Goal: Transaction & Acquisition: Purchase product/service

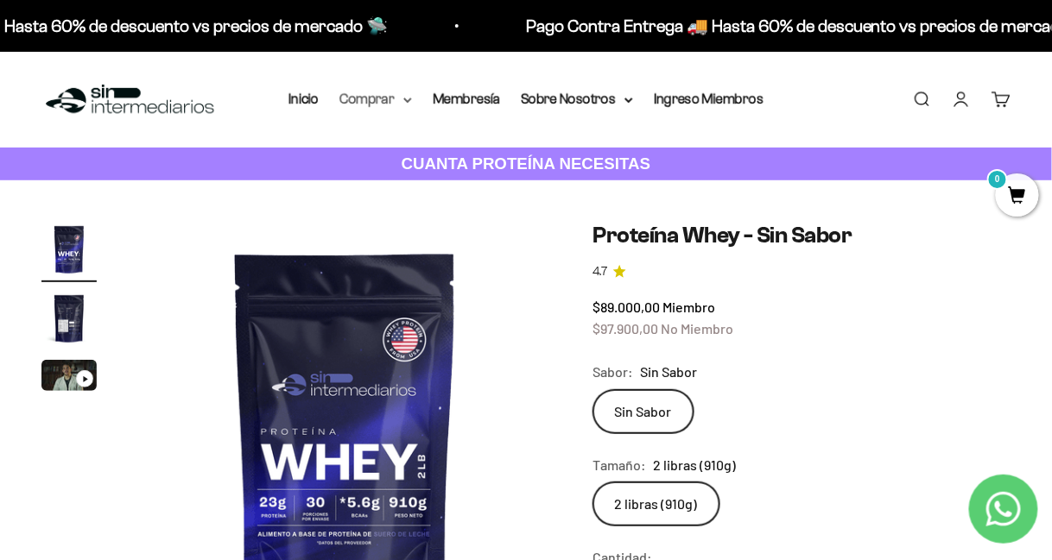
click at [366, 105] on summary "Comprar" at bounding box center [375, 99] width 73 height 22
click at [374, 98] on summary "Comprar" at bounding box center [375, 99] width 73 height 22
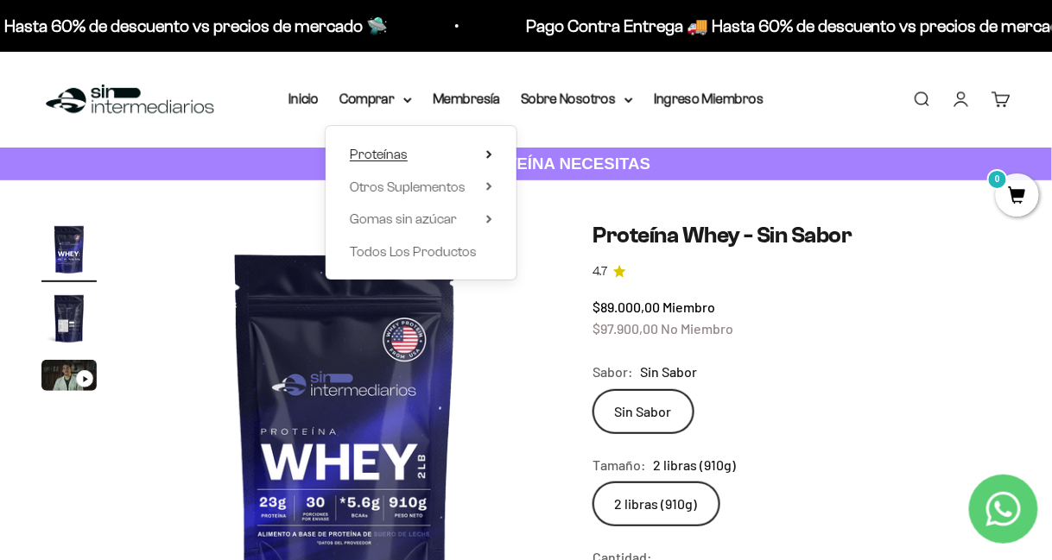
click at [380, 158] on span "Proteínas" at bounding box center [379, 154] width 58 height 15
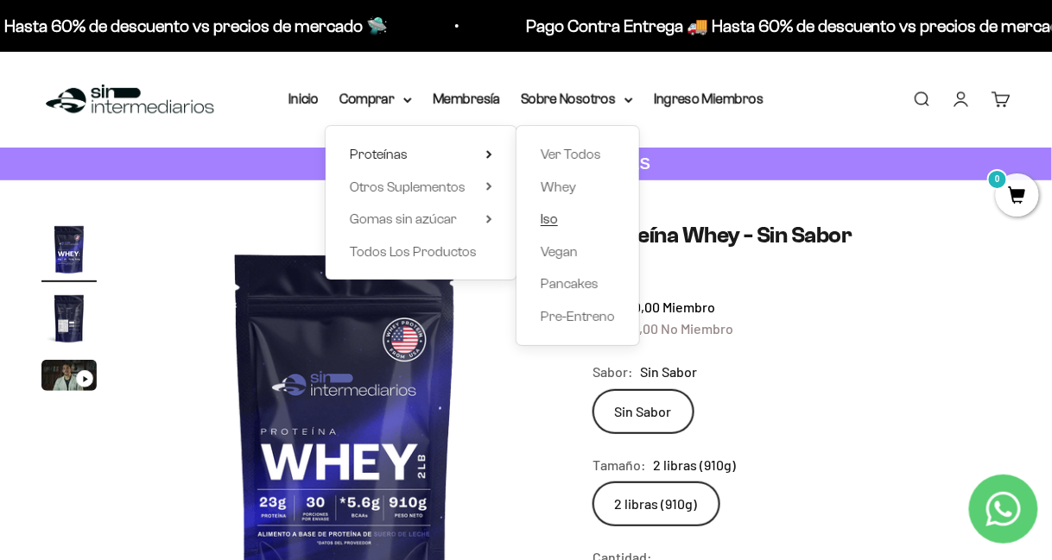
click at [546, 223] on span "Iso" at bounding box center [549, 219] width 17 height 15
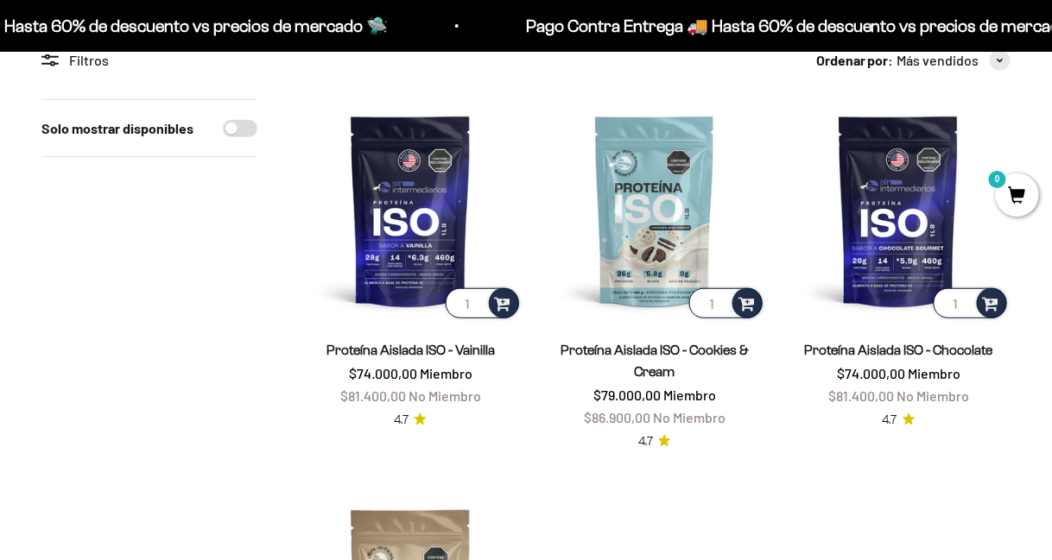
scroll to position [173, 0]
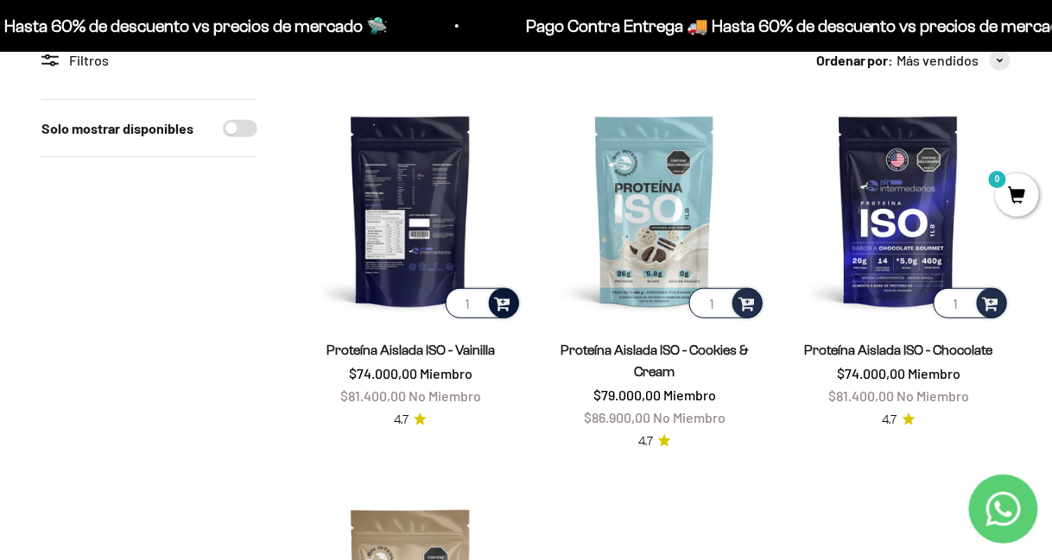
click at [507, 310] on span at bounding box center [503, 303] width 16 height 20
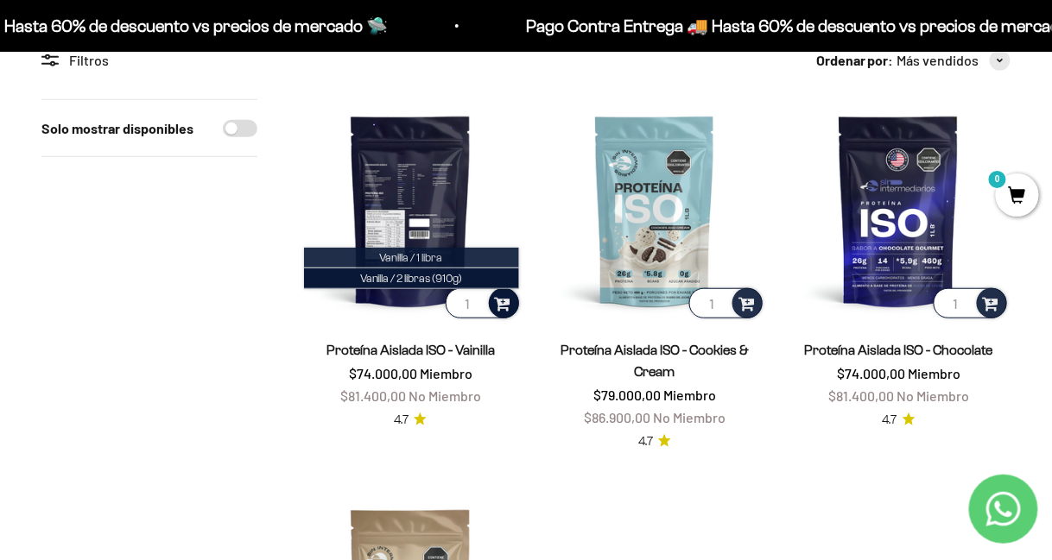
click at [400, 258] on span "Vanilla / 1 libra" at bounding box center [411, 257] width 63 height 13
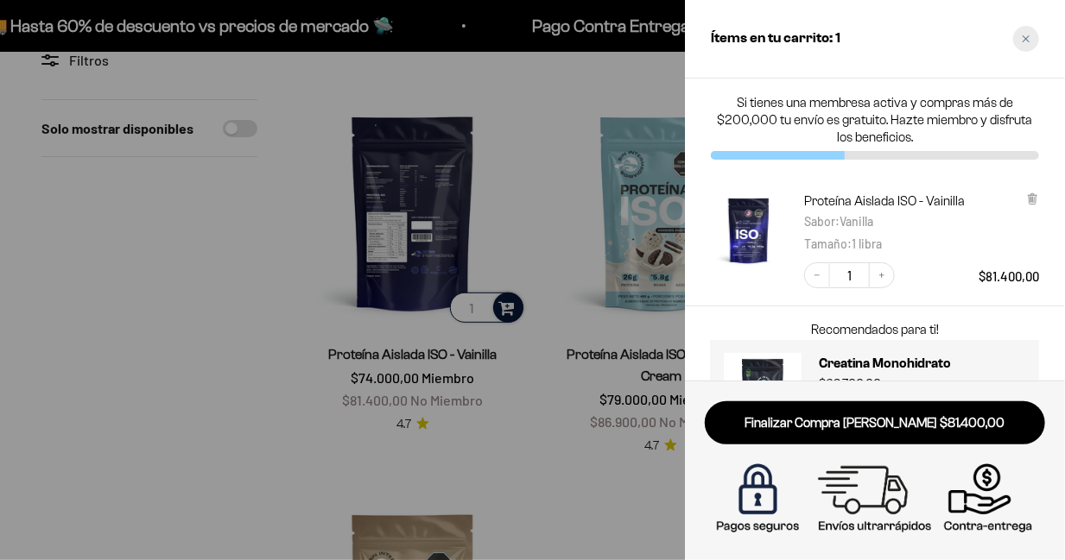
click at [1021, 35] on div "Close cart" at bounding box center [1026, 39] width 26 height 26
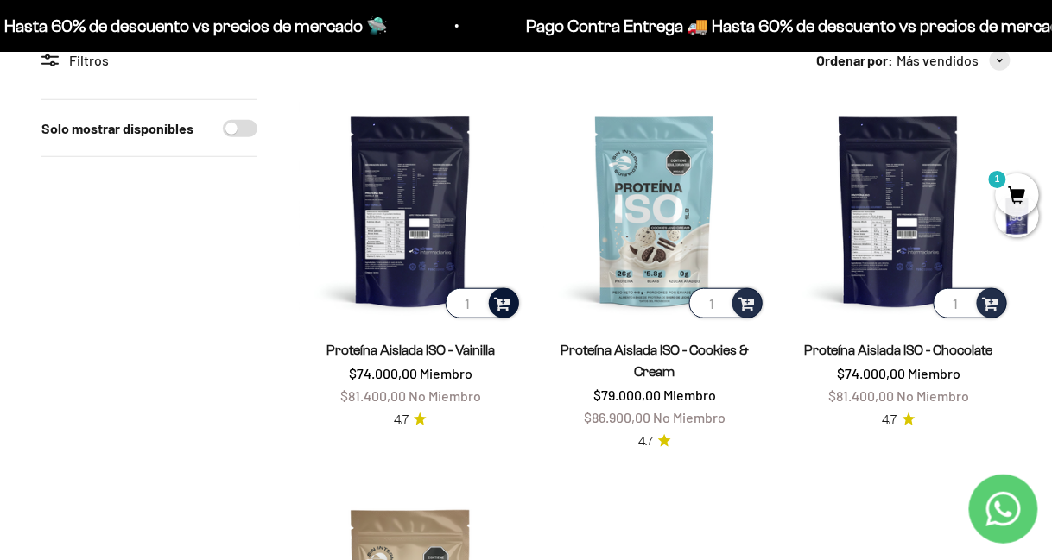
scroll to position [0, 0]
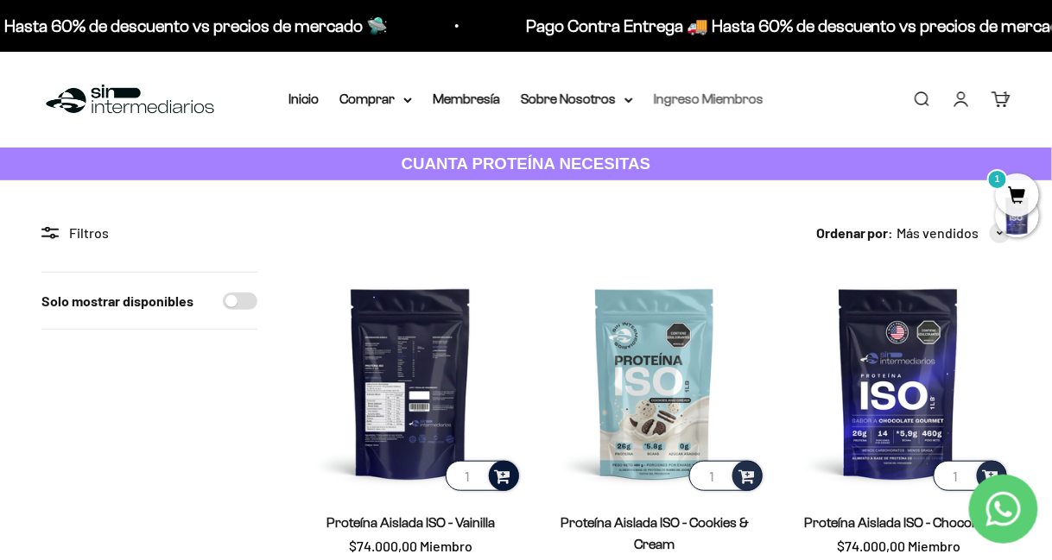
click at [721, 99] on link "Ingreso Miembros" at bounding box center [709, 99] width 110 height 15
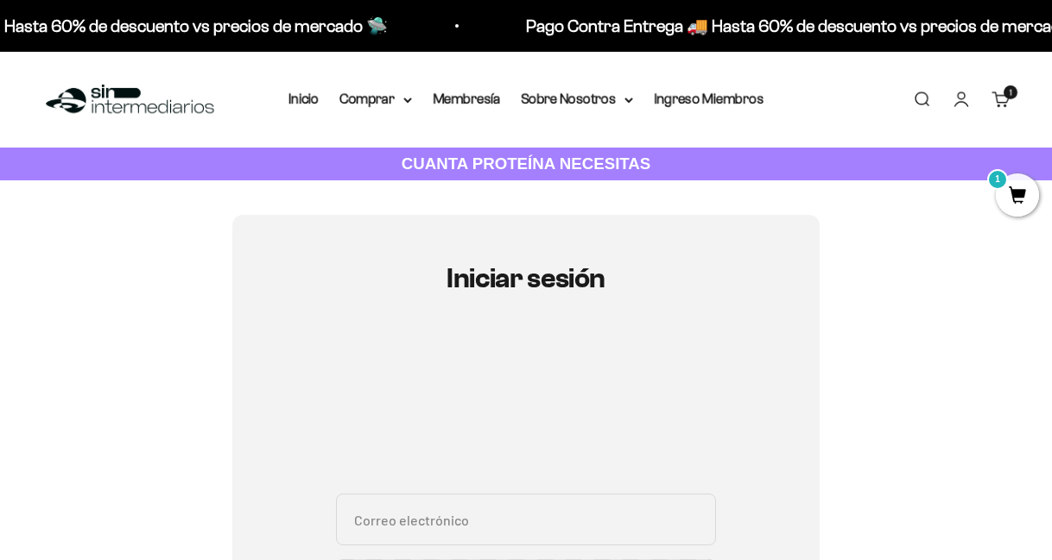
scroll to position [403, 0]
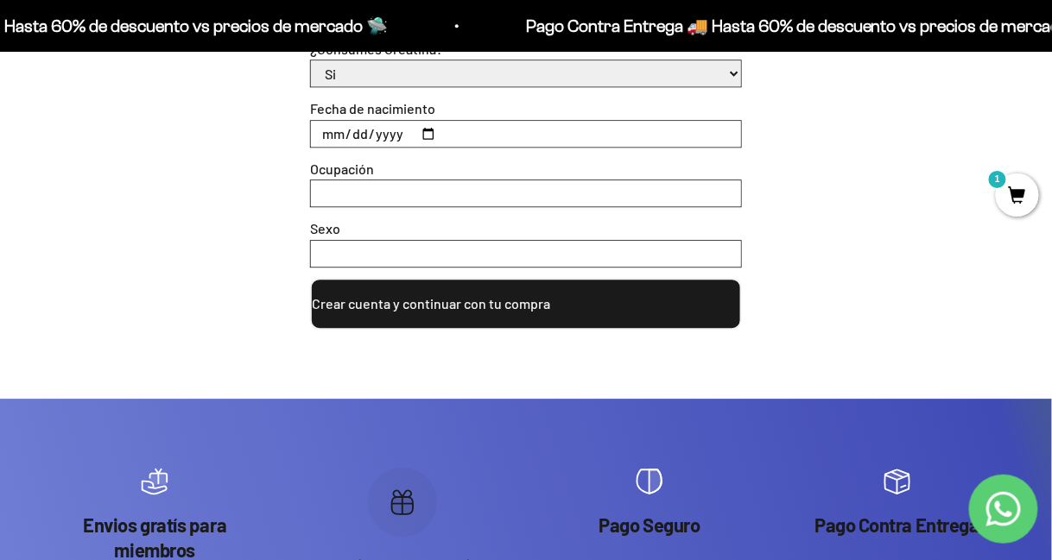
scroll to position [605, 0]
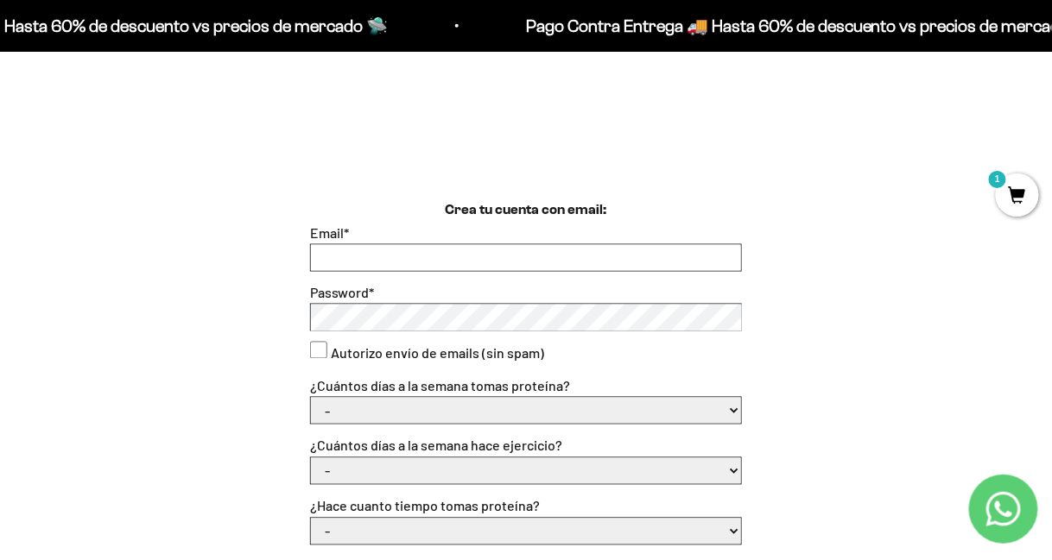
click at [389, 252] on input "Email *" at bounding box center [526, 258] width 430 height 26
type input "[EMAIL_ADDRESS][DOMAIN_NAME]"
click at [367, 406] on select "- 1 o 2 3 a 5 6 o 7" at bounding box center [526, 411] width 430 height 26
select select "6 o 7"
click at [311, 398] on select "- 1 o 2 3 a 5 6 o 7" at bounding box center [526, 411] width 430 height 26
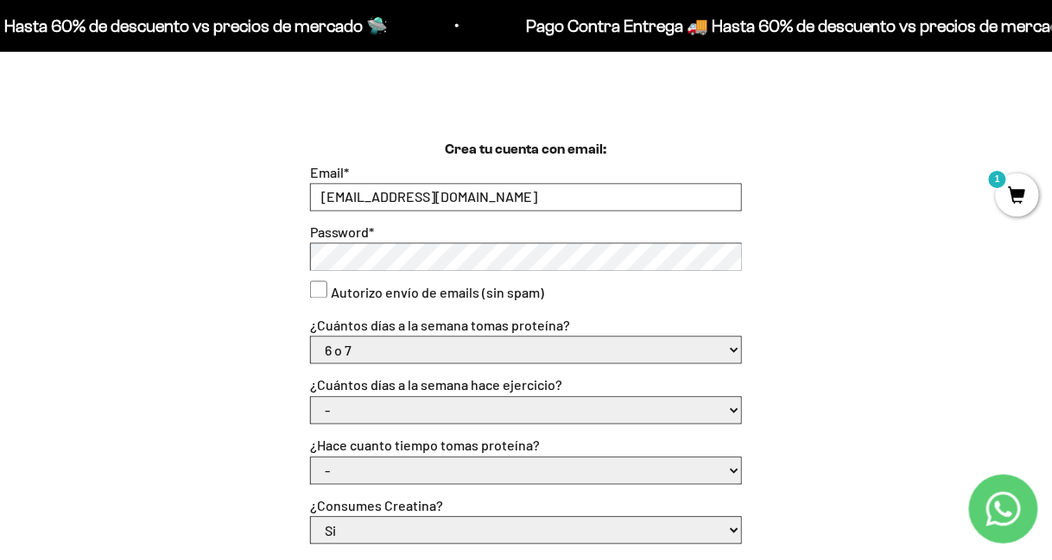
scroll to position [691, 0]
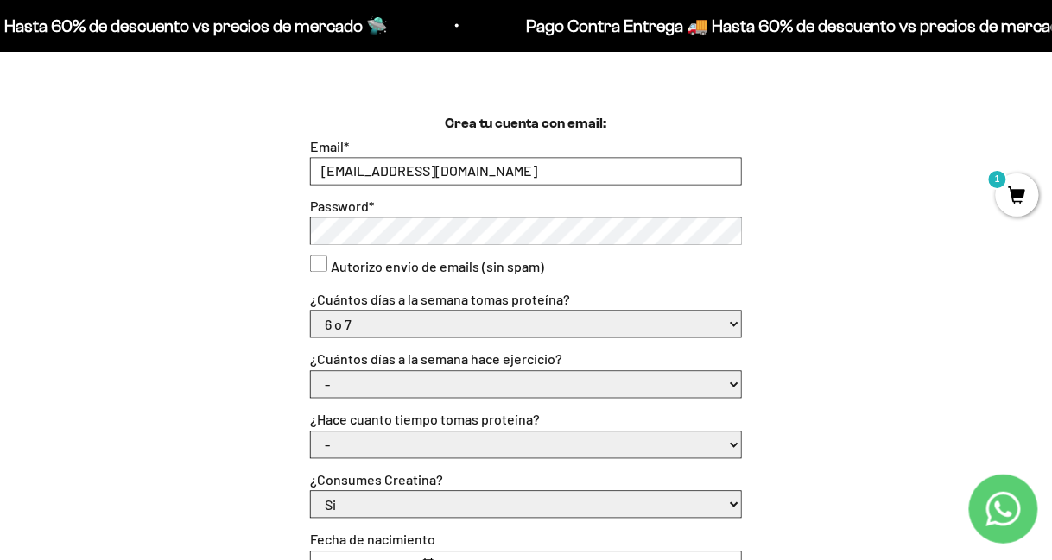
click at [397, 389] on select "- No hago 1 a 2 días 3 a 5 días 6 o 7 días" at bounding box center [526, 385] width 430 height 26
select select "3 a 5 días"
click at [311, 372] on select "- No hago 1 a 2 días 3 a 5 días 6 o 7 días" at bounding box center [526, 385] width 430 height 26
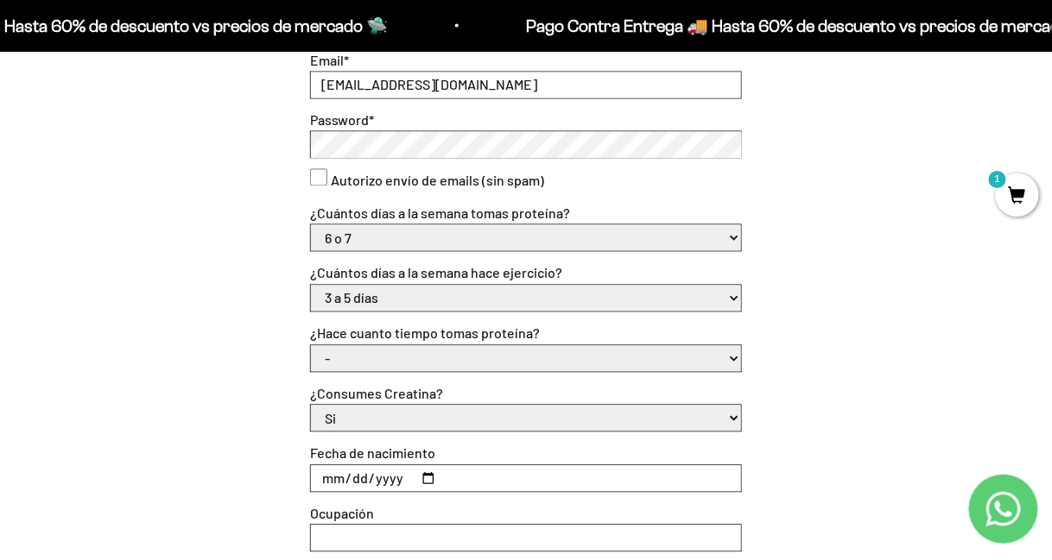
click at [405, 360] on select "- Apenas estoy empezando Menos de 6 meses Más de 6 meses Hace más de un año" at bounding box center [526, 359] width 430 height 26
select select "Hace más de un año"
click at [311, 346] on select "- Apenas estoy empezando Menos de 6 meses Más de 6 meses Hace más de un año" at bounding box center [526, 359] width 430 height 26
click at [411, 427] on select "Si No" at bounding box center [526, 419] width 430 height 26
select select "No"
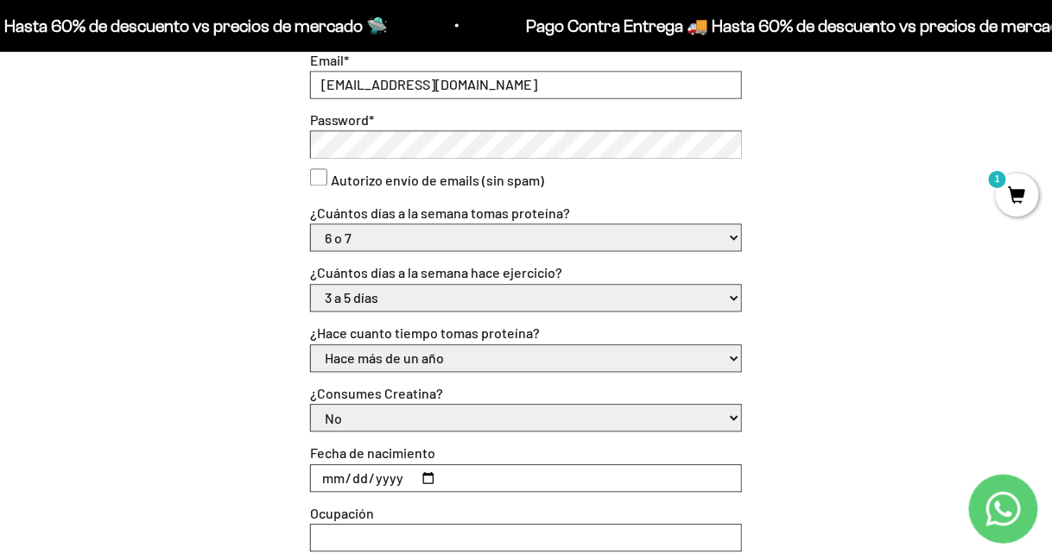
click at [311, 406] on select "Si No" at bounding box center [526, 419] width 430 height 26
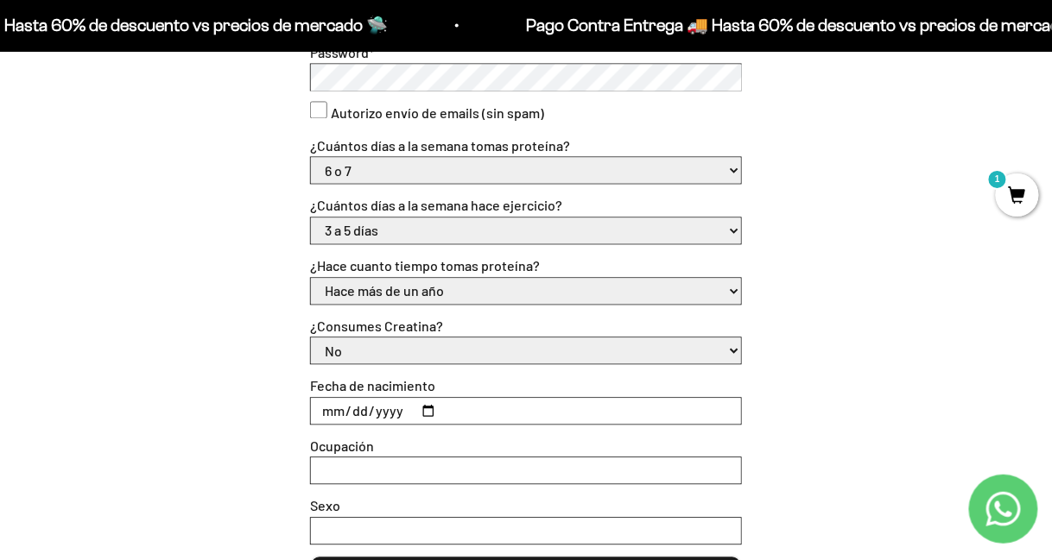
scroll to position [949, 0]
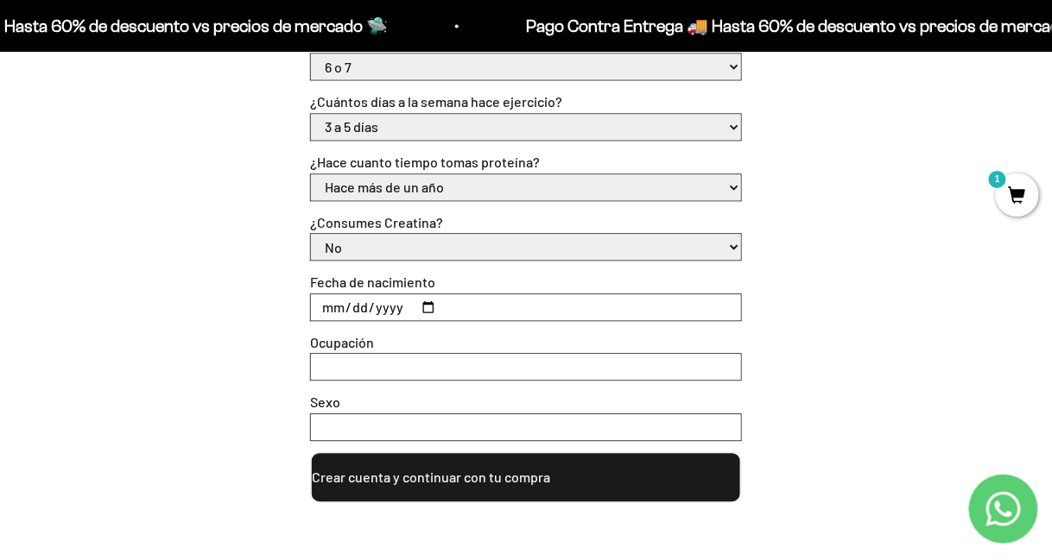
click at [383, 307] on input "Fecha de nacimiento" at bounding box center [526, 307] width 430 height 26
click at [341, 307] on input "Fecha de nacimiento" at bounding box center [526, 307] width 430 height 26
type input "1984-10-10"
click at [337, 365] on input "Ocupación" at bounding box center [526, 367] width 430 height 26
type input "administradora"
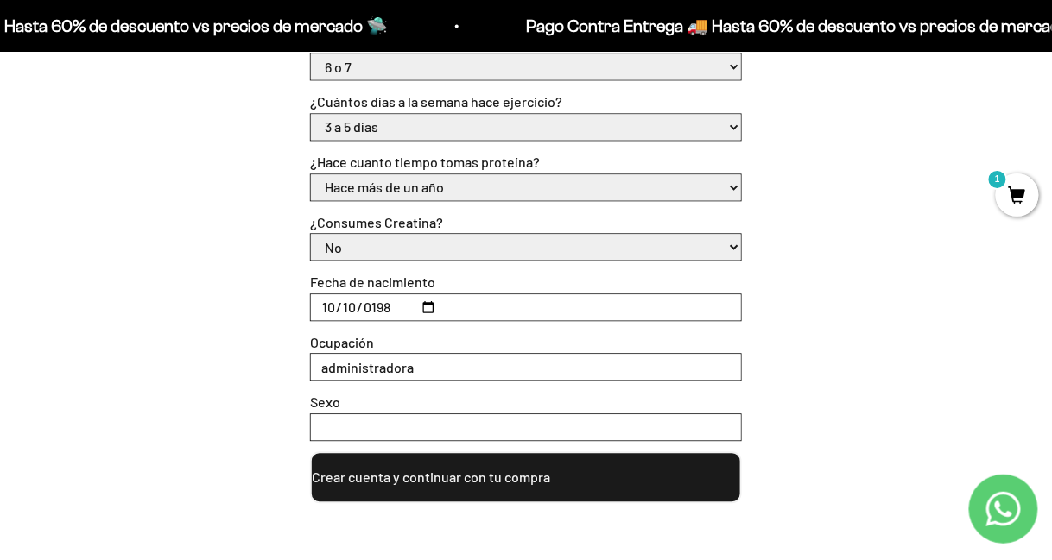
click at [320, 434] on input "Sexo" at bounding box center [526, 428] width 430 height 26
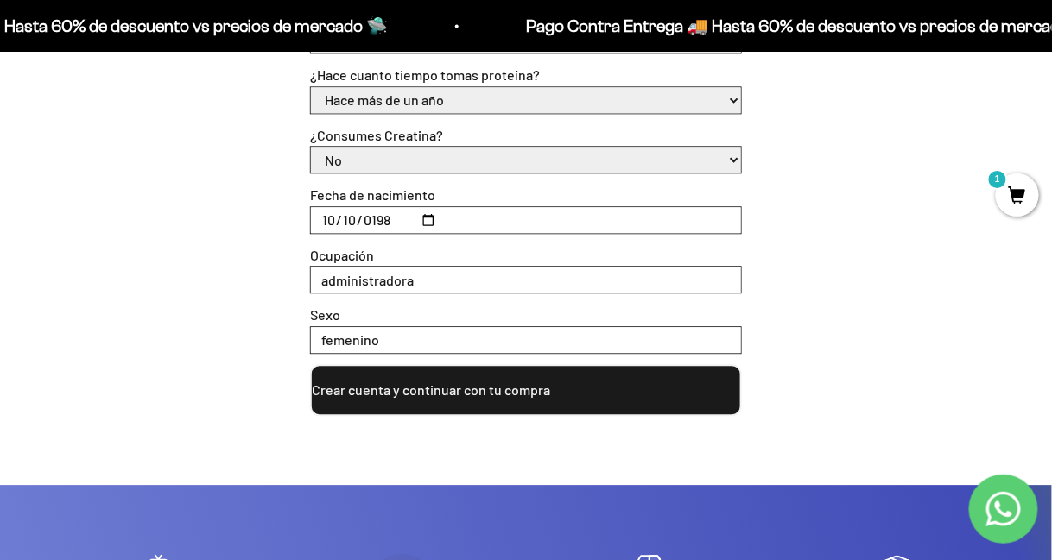
type input "femenino"
click at [422, 395] on button "Crear cuenta y continuar con tu compra" at bounding box center [526, 390] width 432 height 52
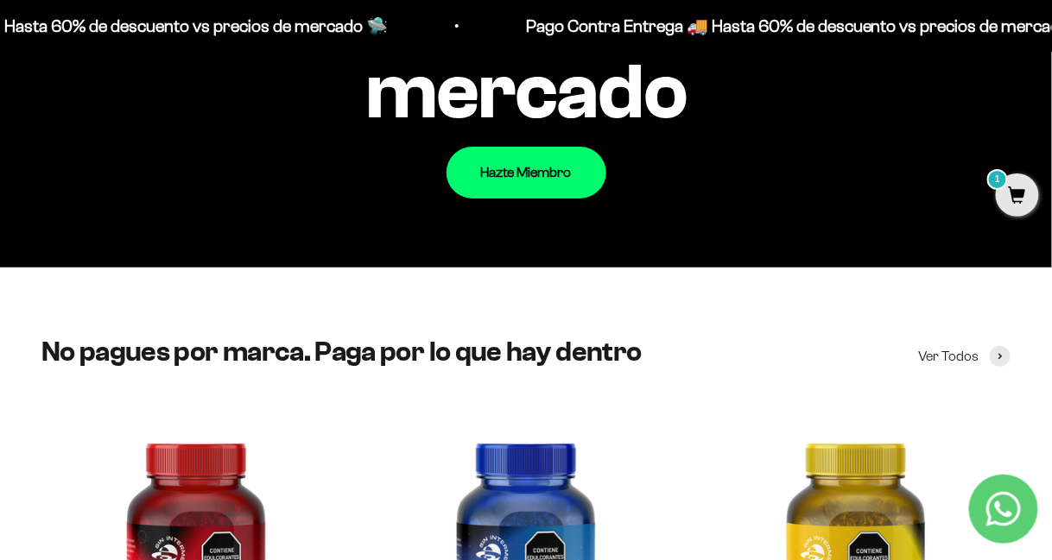
scroll to position [1641, 0]
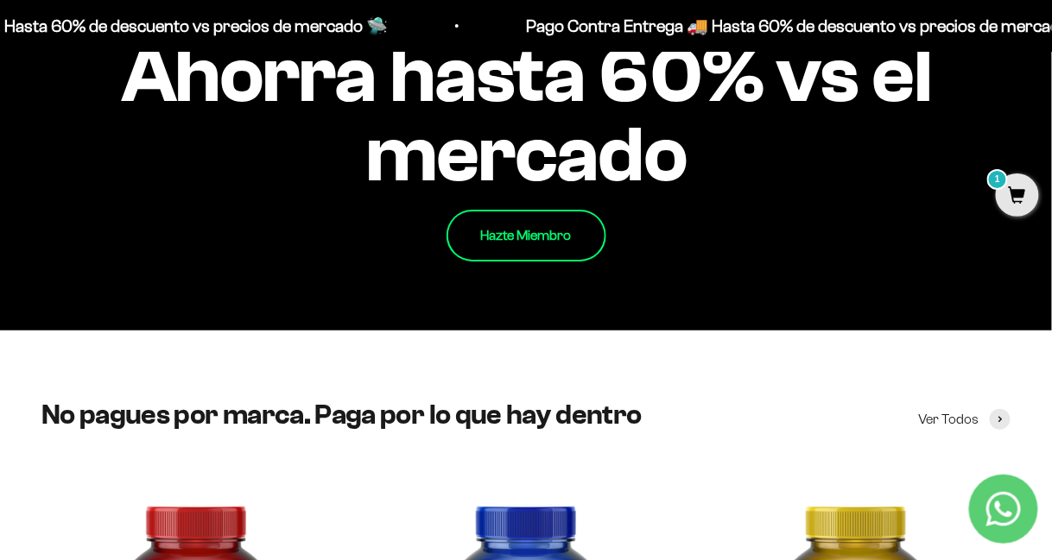
click at [502, 248] on link "Hazte Miembro" at bounding box center [526, 236] width 160 height 52
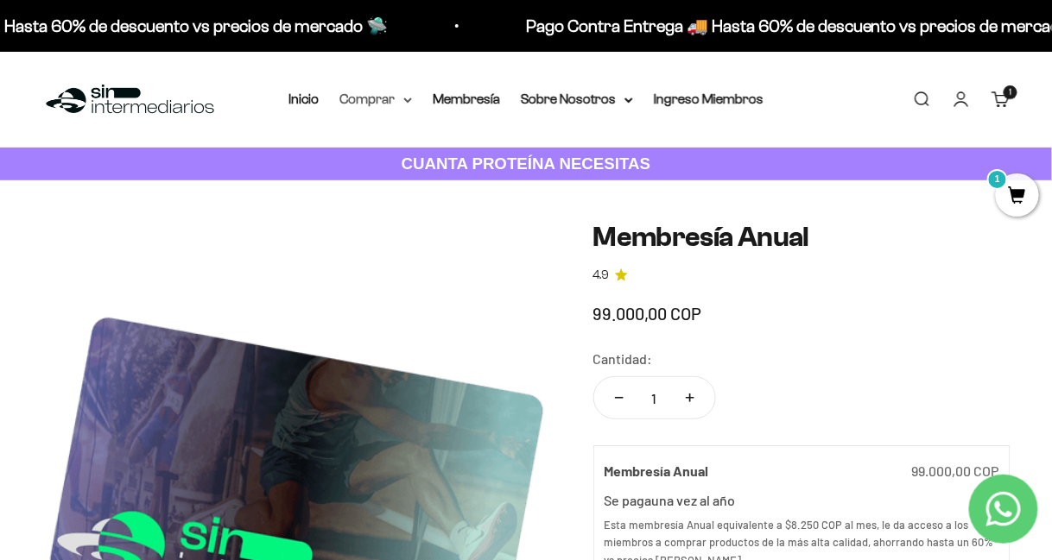
click at [363, 104] on summary "Comprar" at bounding box center [375, 99] width 73 height 22
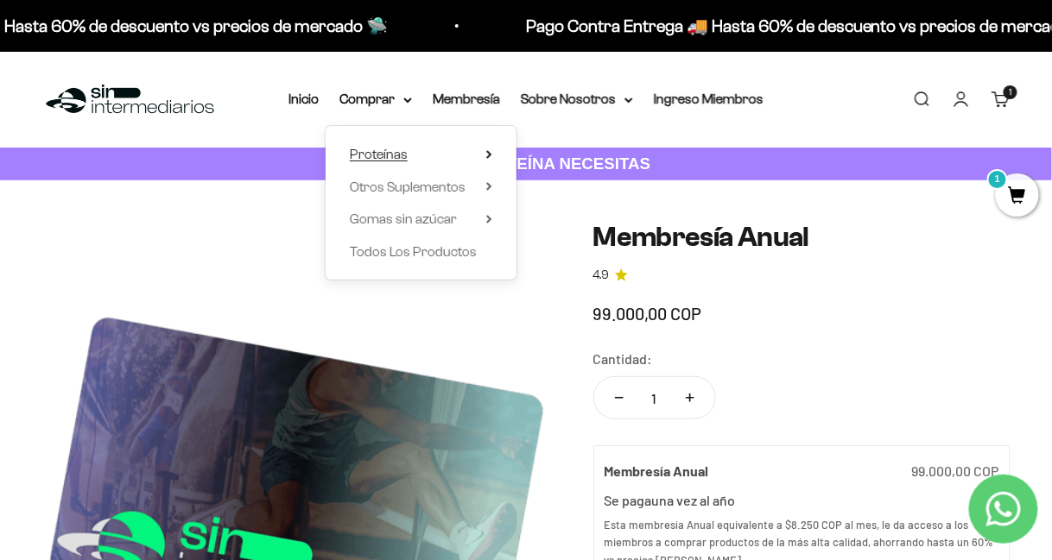
click at [388, 155] on span "Proteínas" at bounding box center [379, 154] width 58 height 15
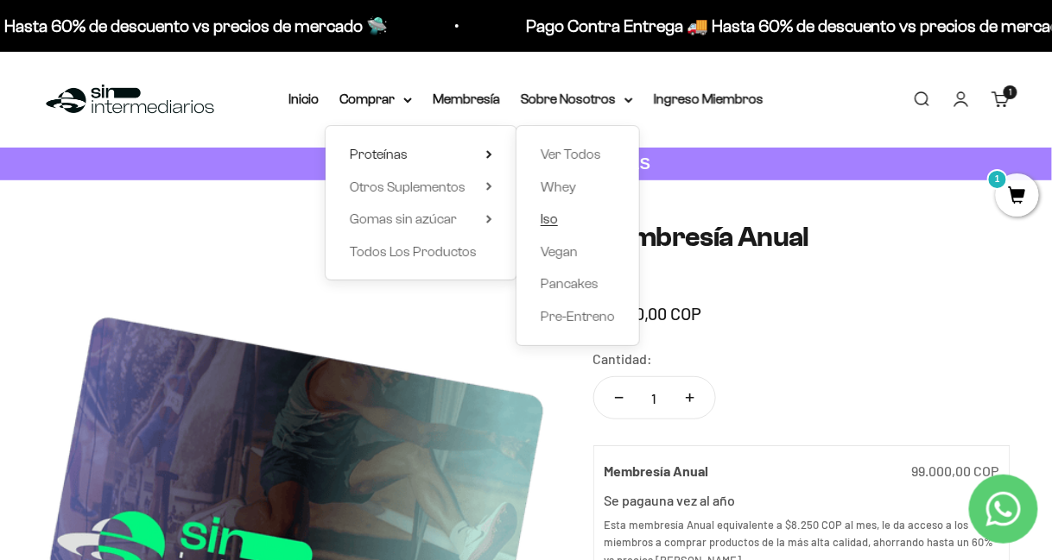
click at [554, 222] on span "Iso" at bounding box center [549, 219] width 17 height 15
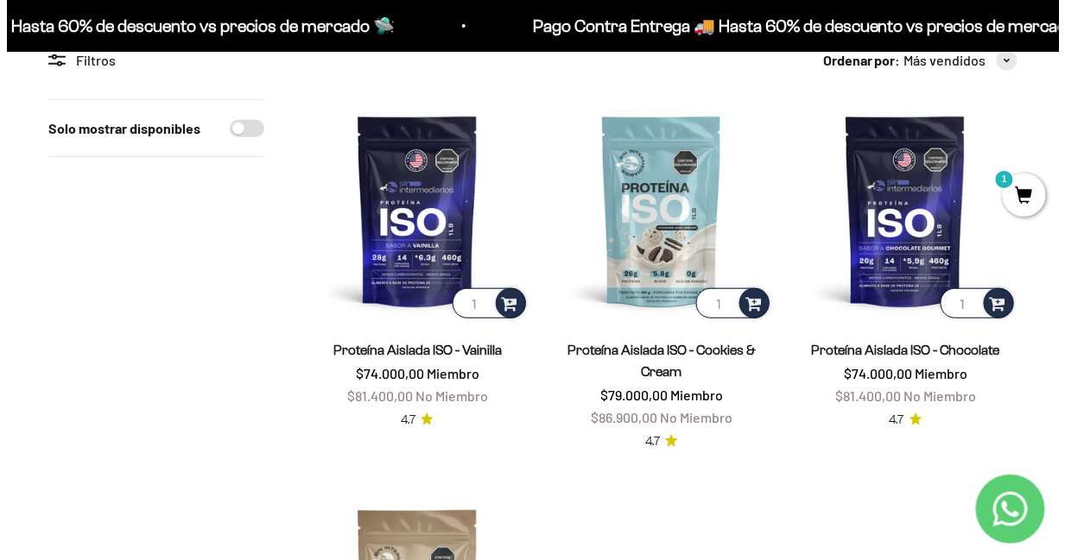
scroll to position [345, 0]
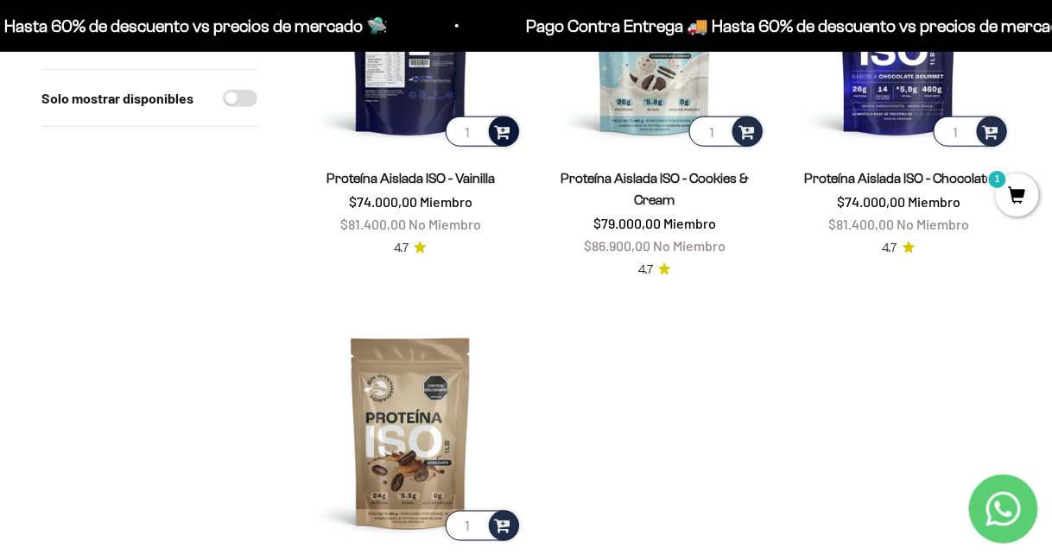
click at [498, 126] on span at bounding box center [503, 131] width 16 height 20
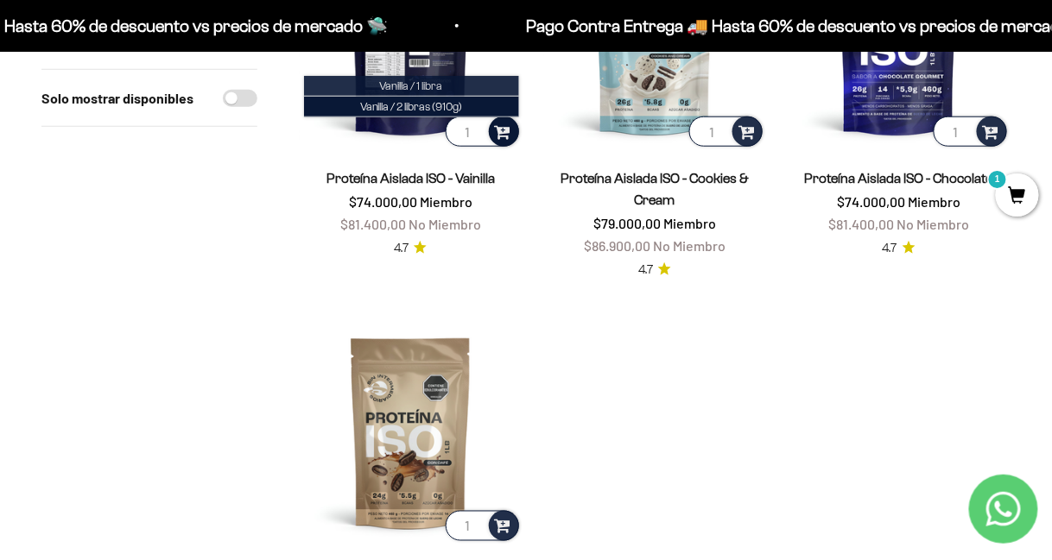
click at [461, 86] on li "Vanilla / 1 libra" at bounding box center [411, 86] width 215 height 21
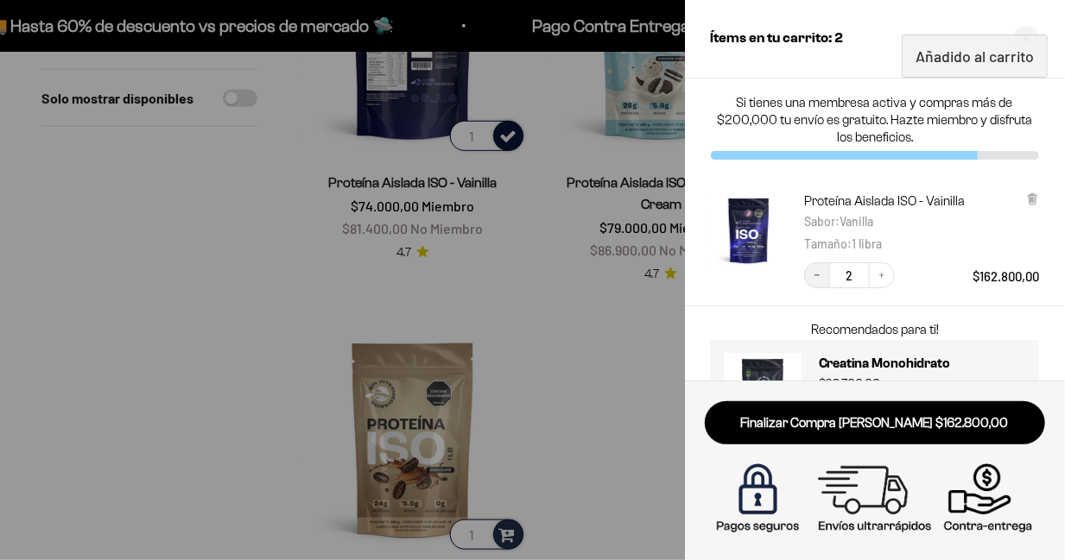
click at [826, 273] on button "Decrease quantity" at bounding box center [817, 276] width 26 height 26
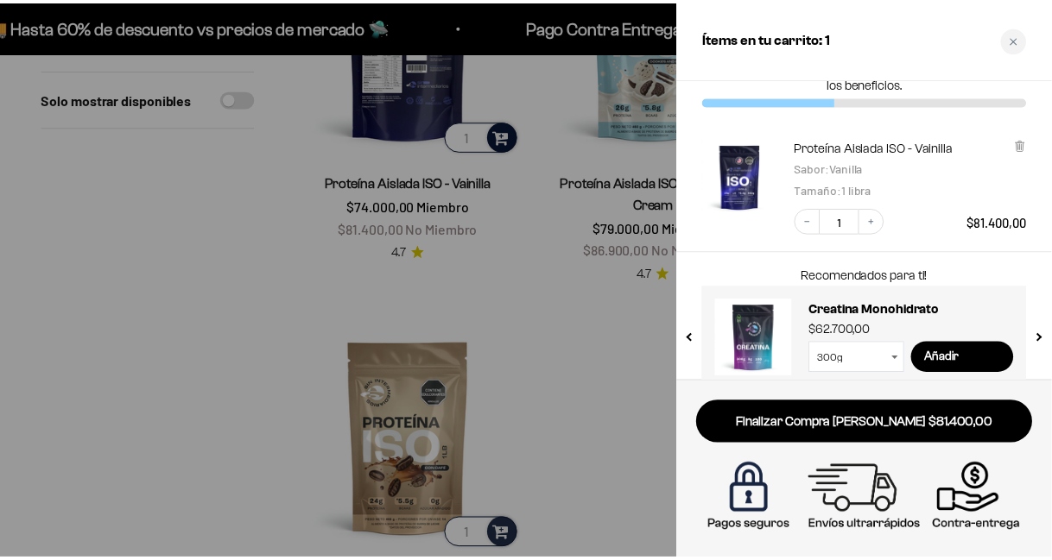
scroll to position [75, 0]
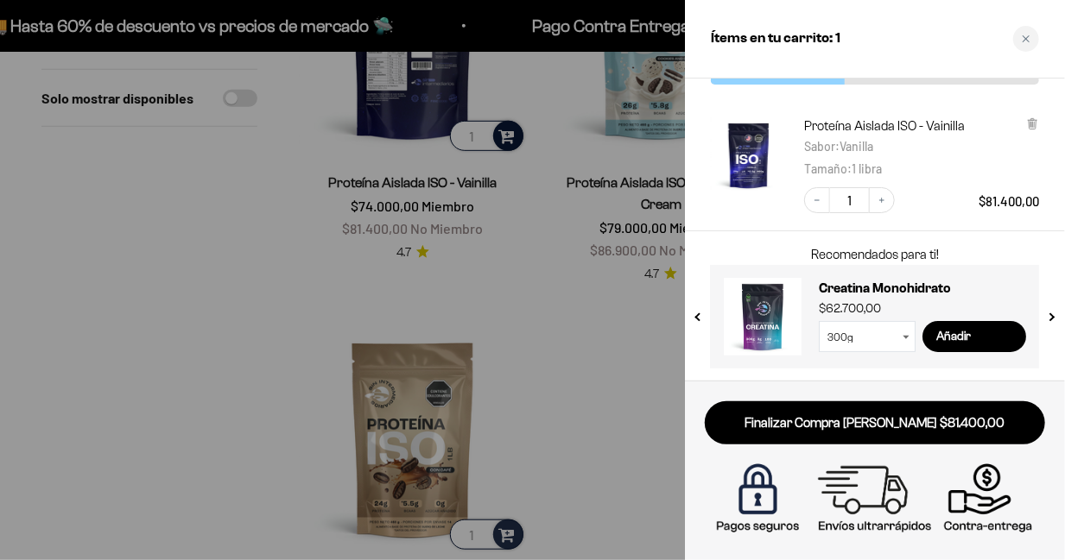
click at [603, 330] on div at bounding box center [532, 280] width 1065 height 560
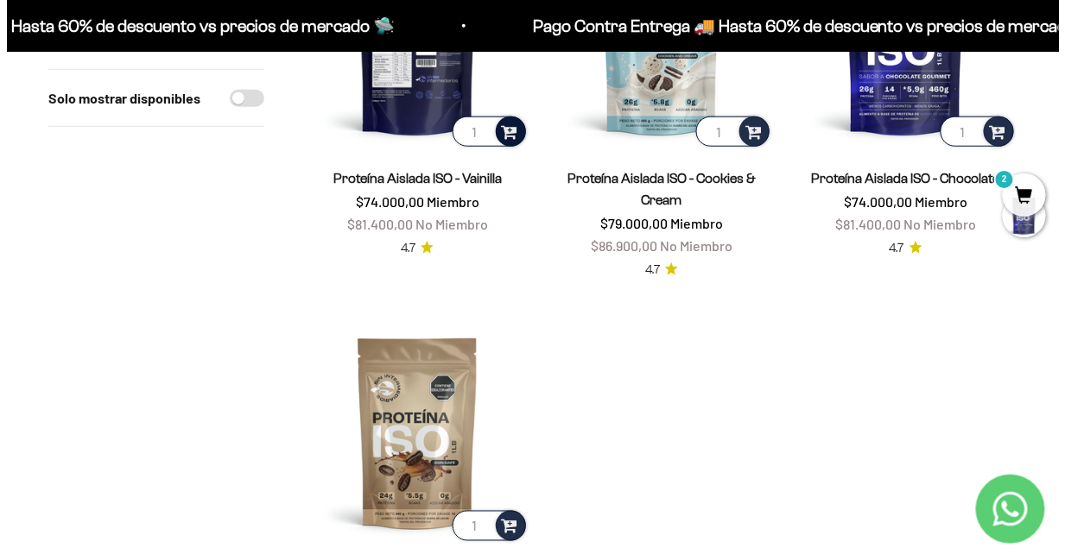
scroll to position [259, 0]
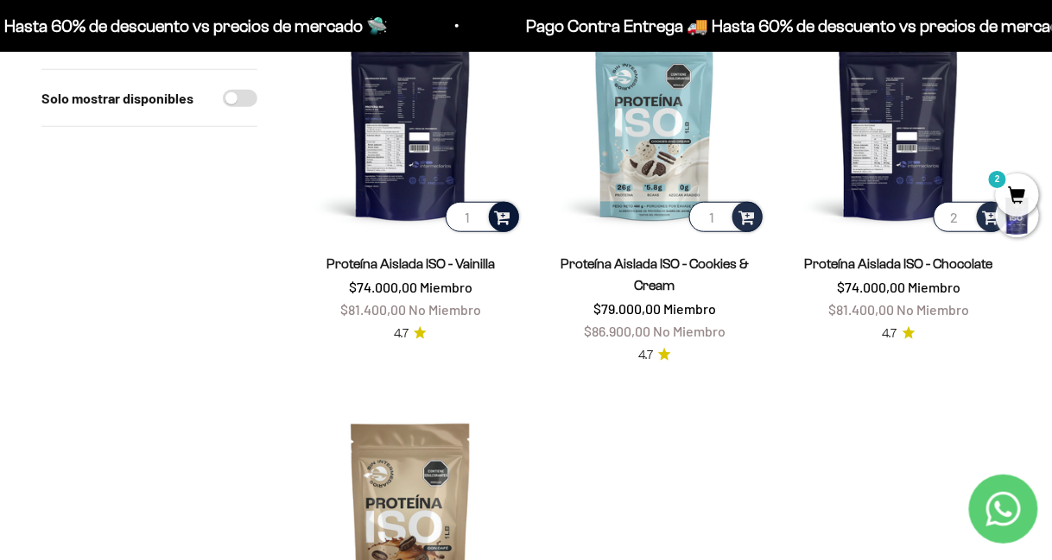
click at [965, 213] on input "2" at bounding box center [970, 217] width 73 height 30
type input "1"
click at [965, 220] on input "1" at bounding box center [970, 217] width 73 height 30
click at [981, 215] on div at bounding box center [992, 217] width 30 height 30
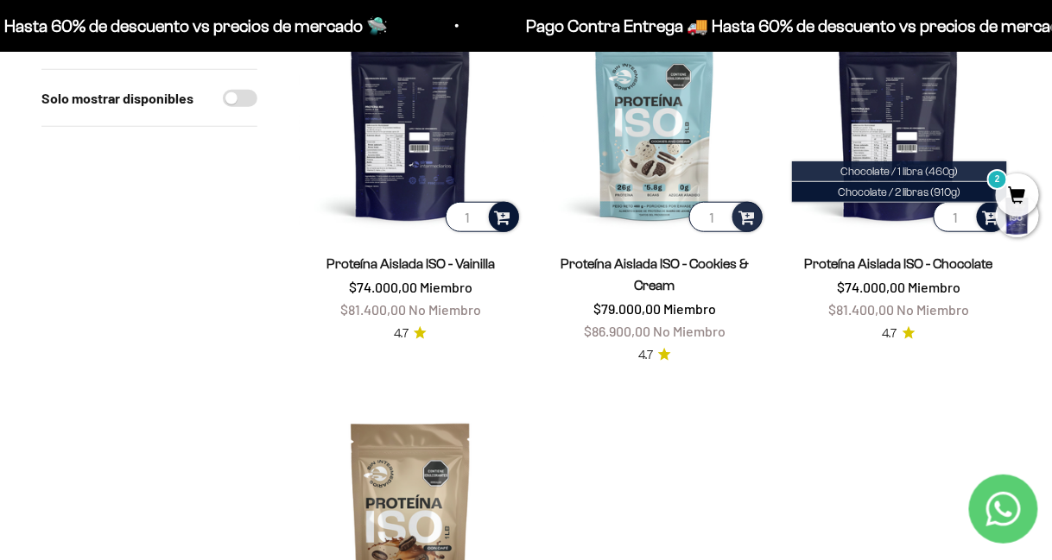
click at [885, 170] on span "Chocolate / 1 libra (460g)" at bounding box center [899, 171] width 118 height 13
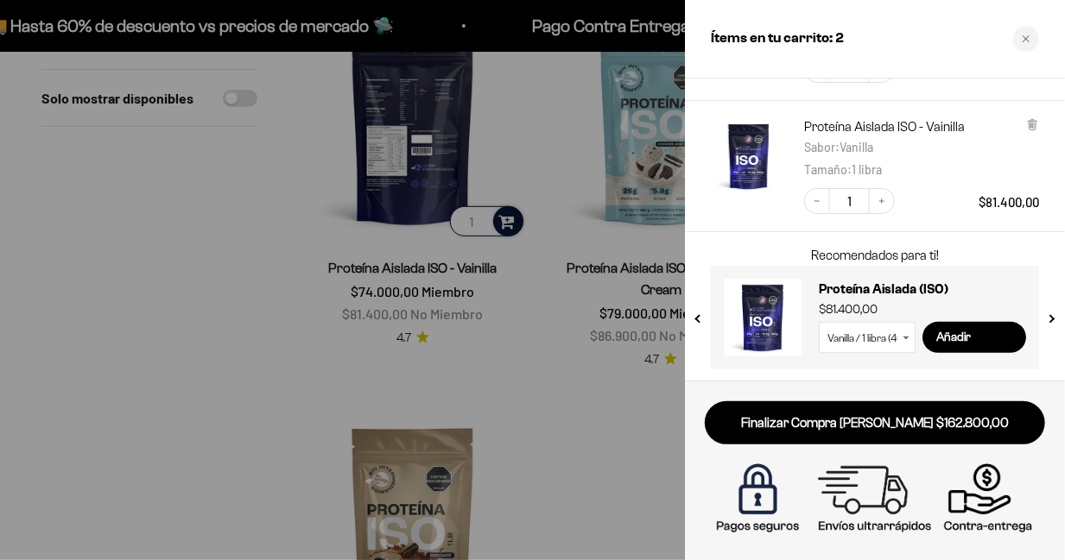
scroll to position [206, 0]
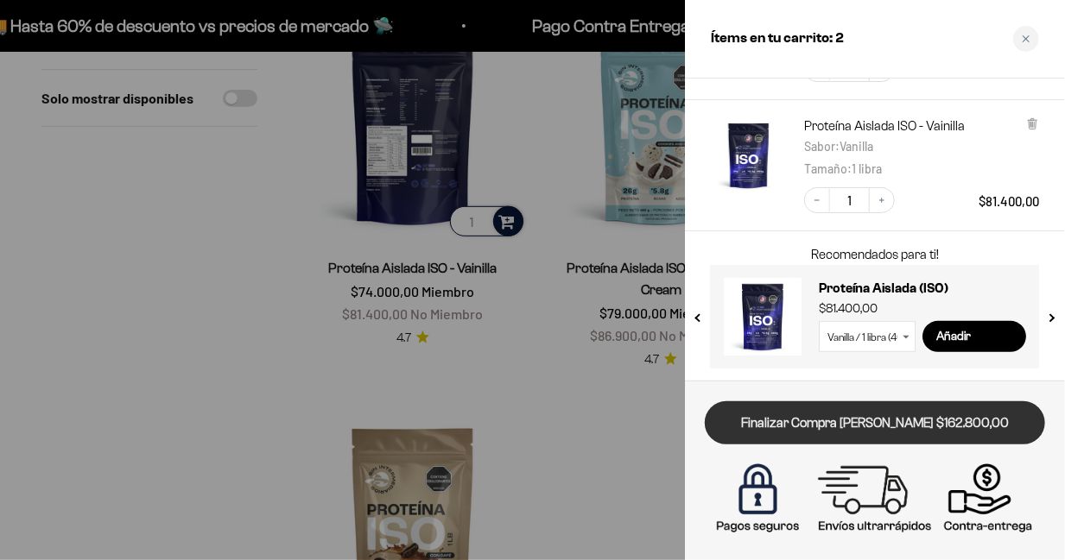
click at [834, 419] on link "Finalizar Compra [PERSON_NAME] $162.800,00" at bounding box center [875, 424] width 340 height 44
